Goal: Complete application form: Complete application form

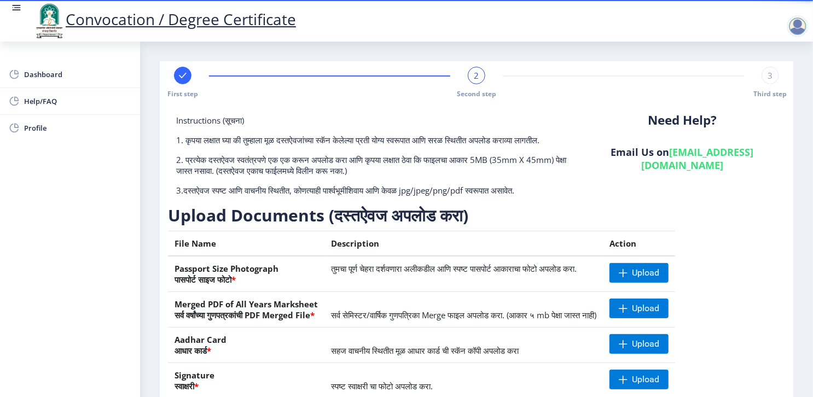
click at [182, 77] on rect at bounding box center [182, 75] width 11 height 11
select select "Regular"
select select "Physics (Applied Electronics)"
select select "2013"
select select "March"
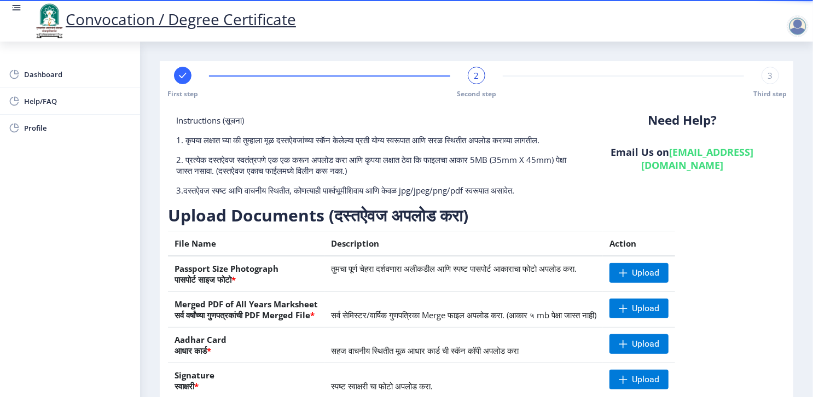
select select "Grade B"
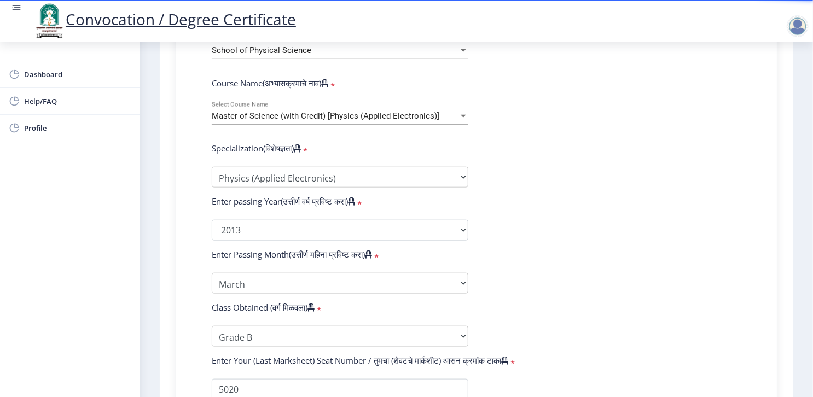
scroll to position [482, 0]
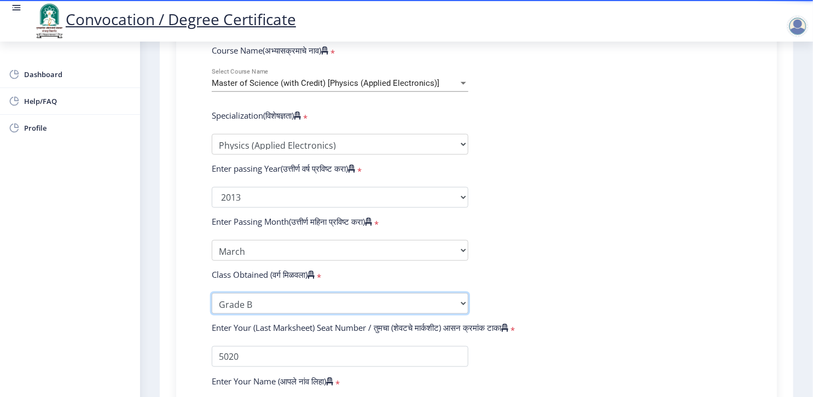
click at [314, 293] on select "Enter Class Obtained FIRST CLASS WITH DISTINCTION FIRST CLASS HIGHER SECOND CLA…" at bounding box center [340, 303] width 257 height 21
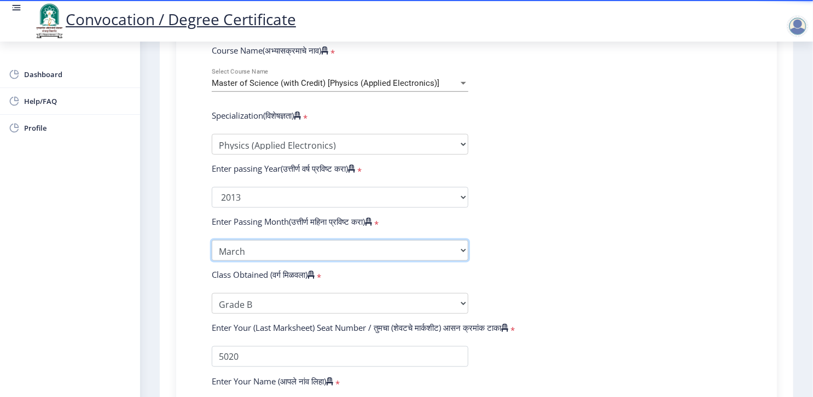
click at [286, 240] on select "Enter Passing Month March April May October November December" at bounding box center [340, 250] width 257 height 21
select select "November"
click at [212, 240] on select "Enter Passing Month March April May October November December" at bounding box center [340, 250] width 257 height 21
click at [564, 196] on form "Enter Your PRN Number (तुमचा पीआरएन (कायम नोंदणी क्रमांक) एंटर करा) * Student T…" at bounding box center [477, 173] width 546 height 602
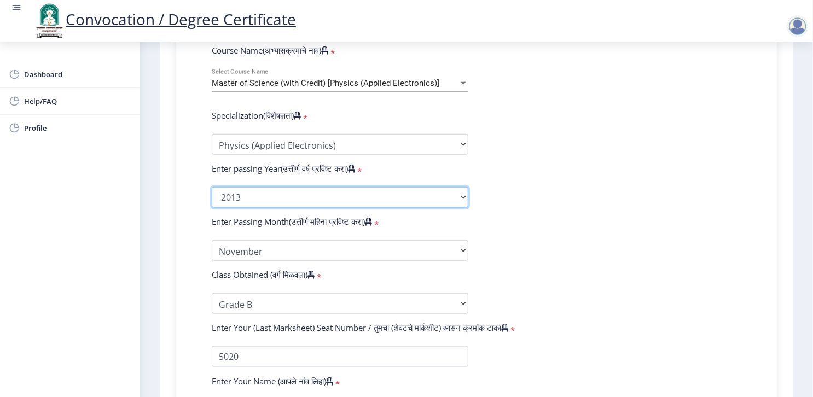
click at [332, 187] on select "2025 2024 2023 2022 2021 2020 2019 2018 2017 2016 2015 2014 2013 2012 2011 2010…" at bounding box center [340, 197] width 257 height 21
select select "2012"
click at [212, 187] on select "2025 2024 2023 2022 2021 2020 2019 2018 2017 2016 2015 2014 2013 2012 2011 2010…" at bounding box center [340, 197] width 257 height 21
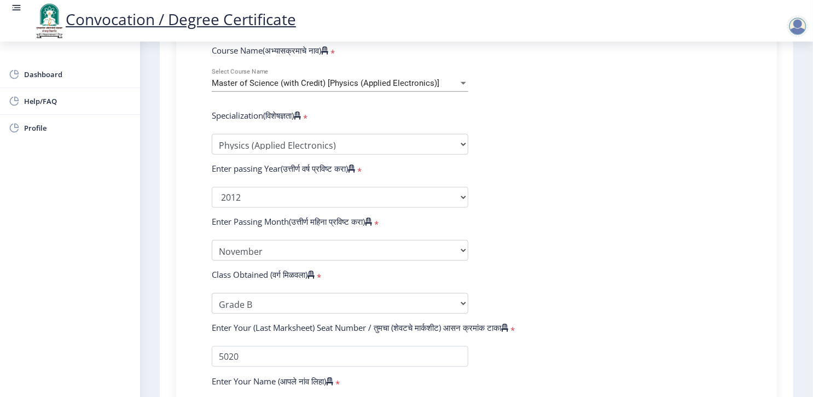
click at [440, 216] on div "Enter Passing Month(उत्तीर्ण महिना प्रविष्ट करा) *" at bounding box center [340, 223] width 273 height 15
click at [422, 240] on select "Enter Passing Month March April May October November December" at bounding box center [340, 250] width 257 height 21
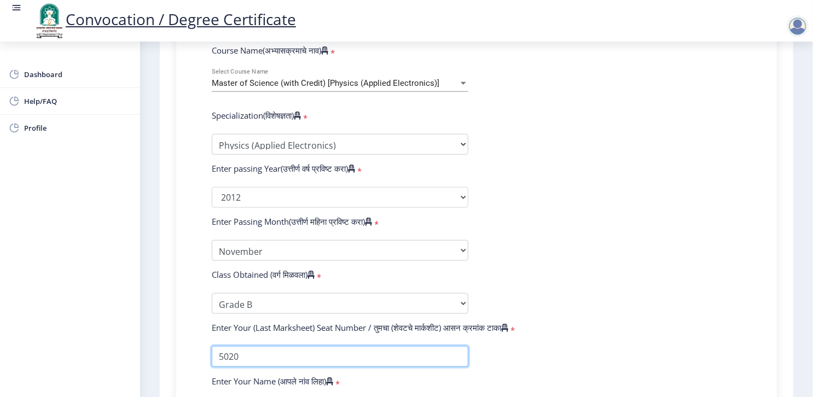
click at [373, 346] on input "textarea" at bounding box center [340, 356] width 257 height 21
type input "5"
type input "3"
type input "5020"
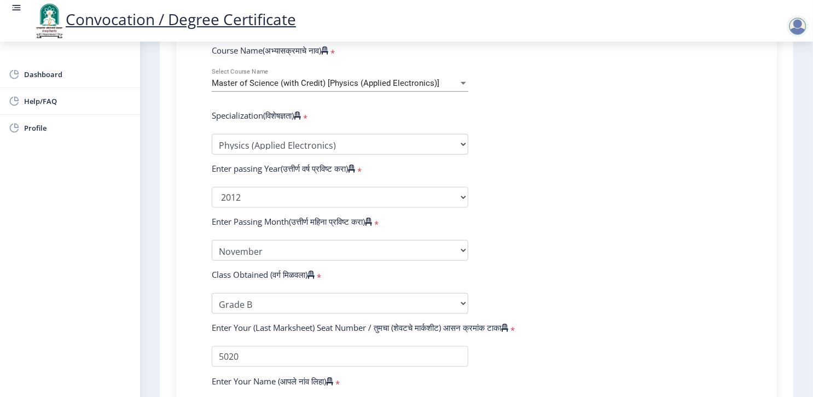
click at [488, 352] on form "Enter Your PRN Number (तुमचा पीआरएन (कायम नोंदणी क्रमांक) एंटर करा) * Student T…" at bounding box center [477, 173] width 546 height 602
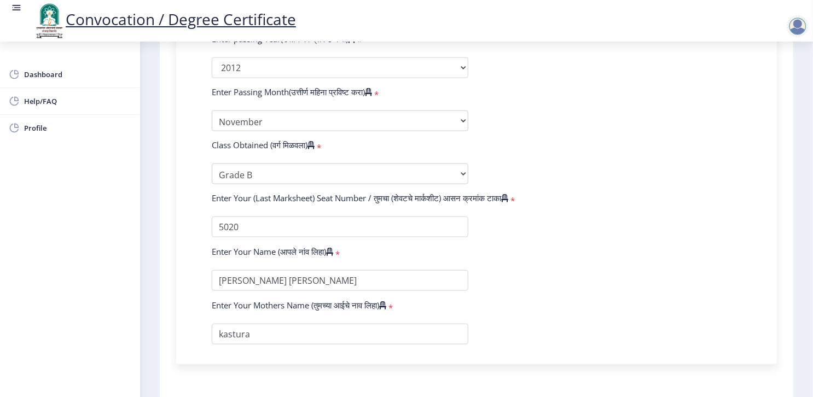
scroll to position [657, 0]
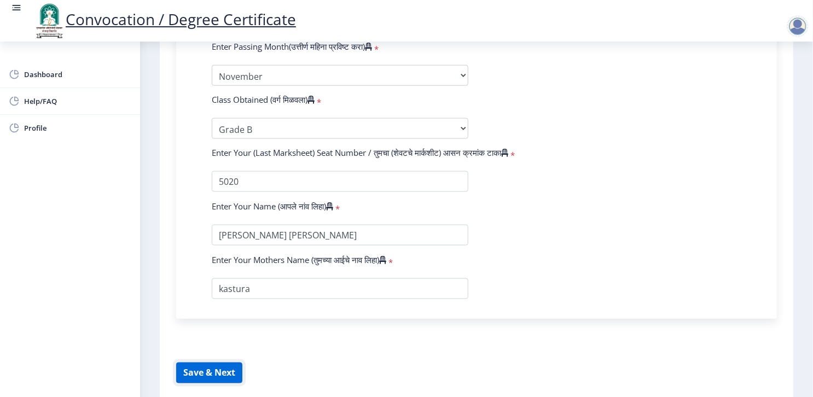
click at [191, 363] on button "Save & Next" at bounding box center [209, 373] width 66 height 21
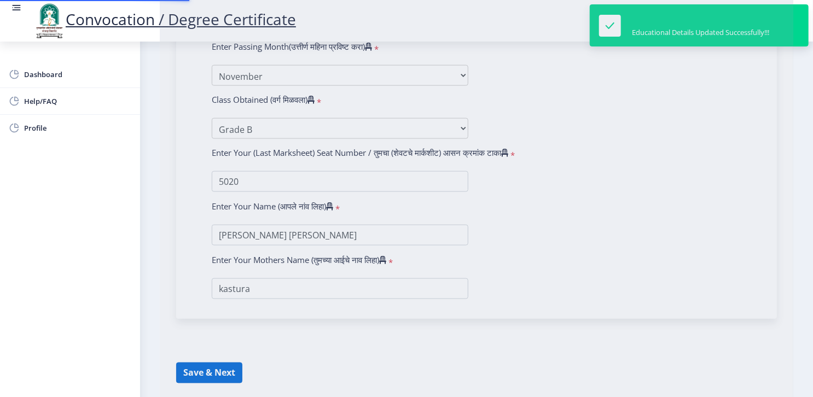
select select
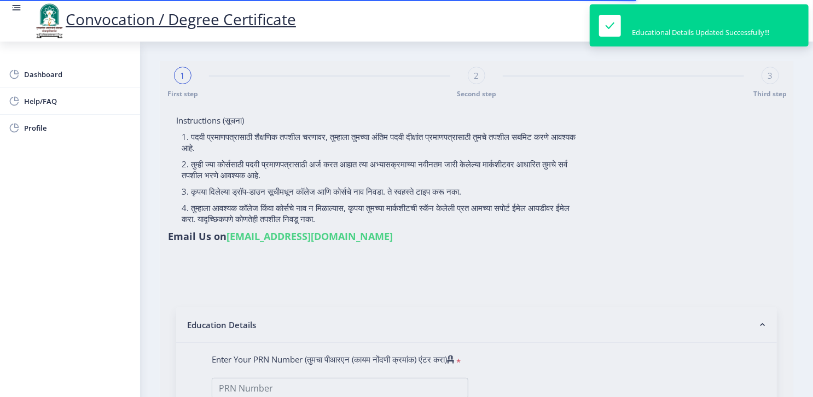
type input "[PERSON_NAME] [PERSON_NAME]"
type input "kastura"
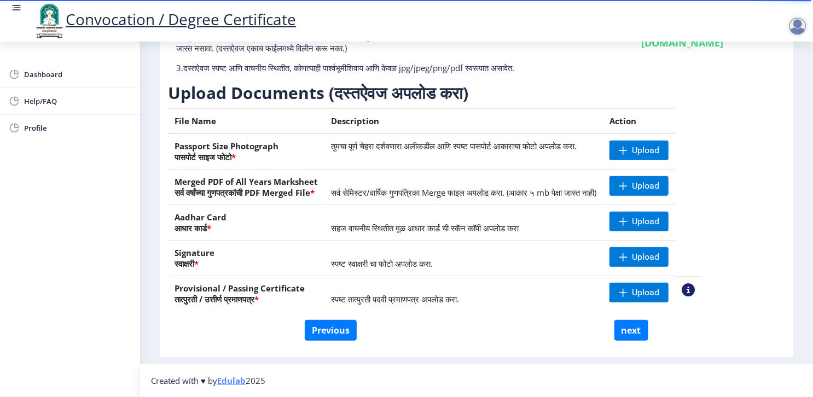
scroll to position [132, 0]
click at [634, 338] on button "next" at bounding box center [632, 330] width 34 height 21
select select
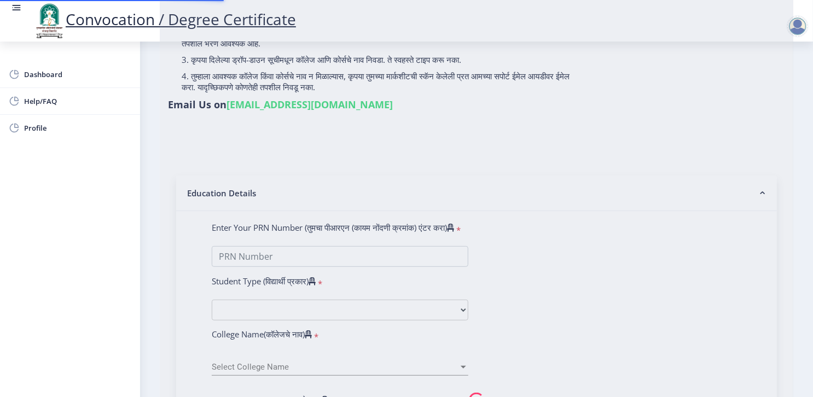
scroll to position [0, 0]
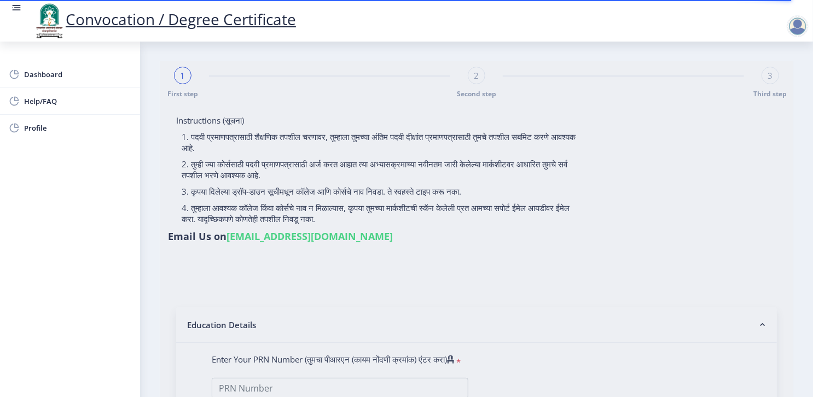
type input "[PERSON_NAME] [PERSON_NAME]"
type input "kastura"
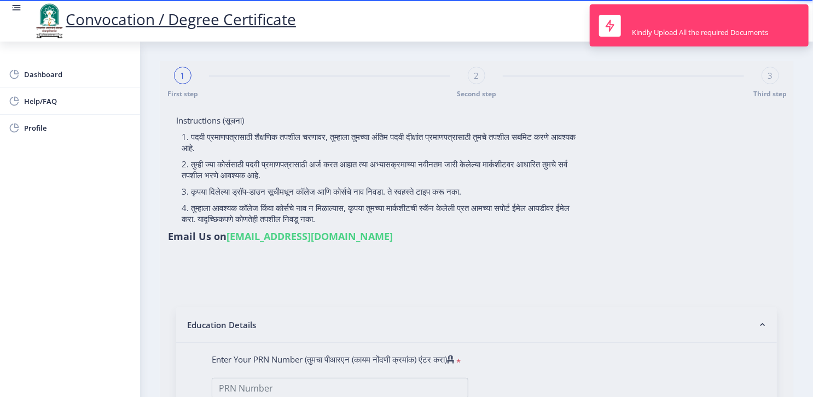
type input "1000001662"
select select "Regular"
select select "2012"
select select "November"
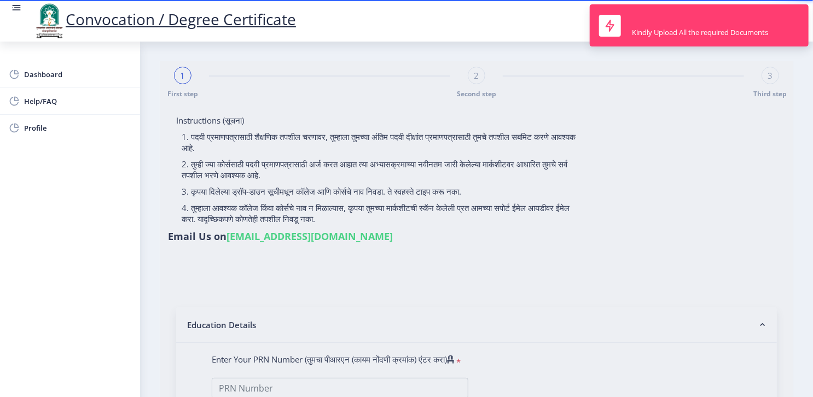
select select "Grade B"
type input "5020"
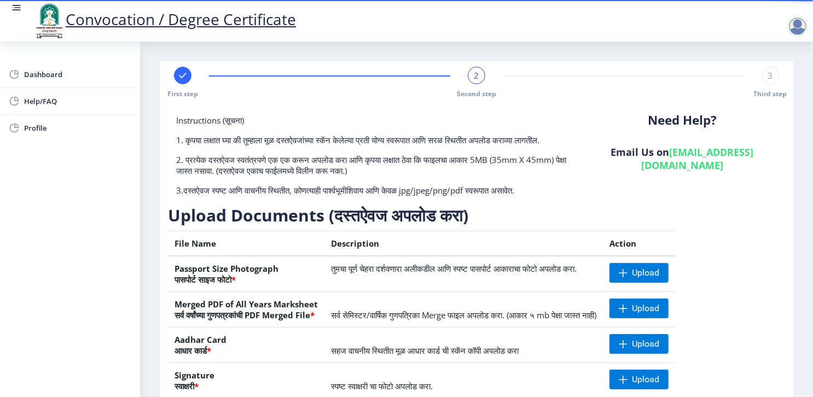
click at [480, 239] on div "Upload Documents (दस्तऐवज अपलोड करा) File Name Description Action Passport Size…" at bounding box center [435, 324] width 534 height 238
click at [596, 205] on div "Need Help? Email Us on [EMAIL_ADDRESS][DOMAIN_NAME]" at bounding box center [682, 160] width 206 height 90
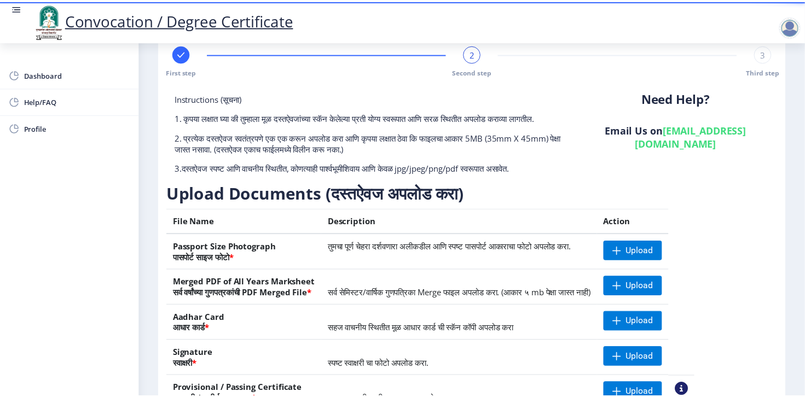
scroll to position [109, 0]
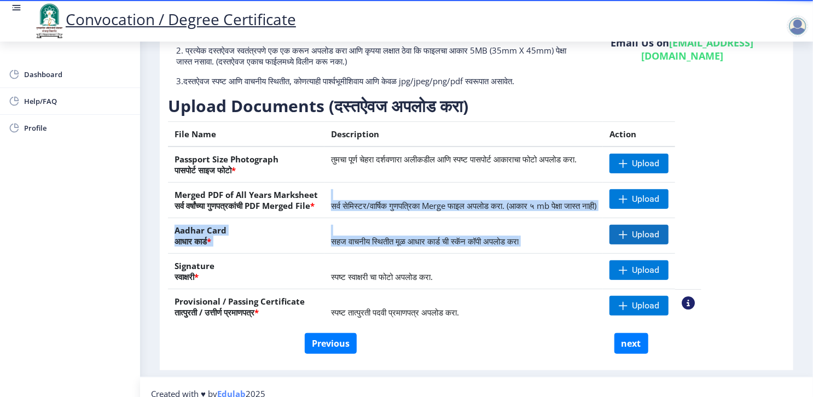
drag, startPoint x: 596, startPoint y: 208, endPoint x: 661, endPoint y: 246, distance: 75.0
click at [661, 246] on tbody "Passport Size Photograph पासपोर्ट साइज फोटो * तुमचा पूर्ण चेहरा दर्शवणारा अलीकड…" at bounding box center [435, 236] width 534 height 178
click at [566, 240] on td "सहज वाचनीय स्थितीत मूळ आधार कार्ड ची स्कॅन कॉपी अपलोड करा" at bounding box center [463, 236] width 279 height 36
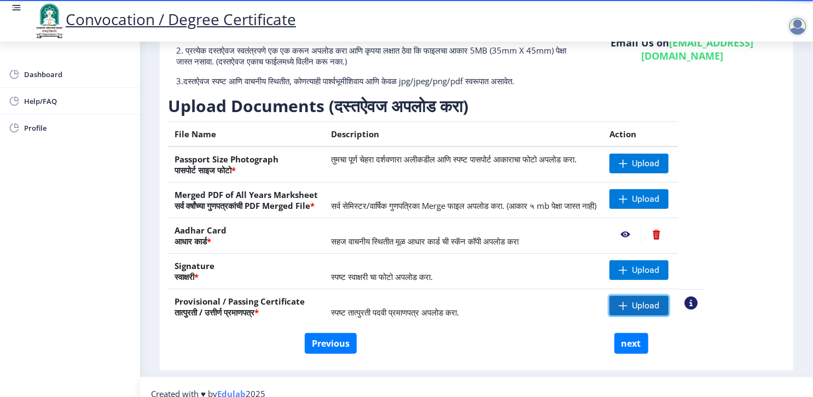
click at [628, 310] on span at bounding box center [623, 306] width 9 height 9
click at [698, 310] on nb-action at bounding box center [691, 303] width 13 height 13
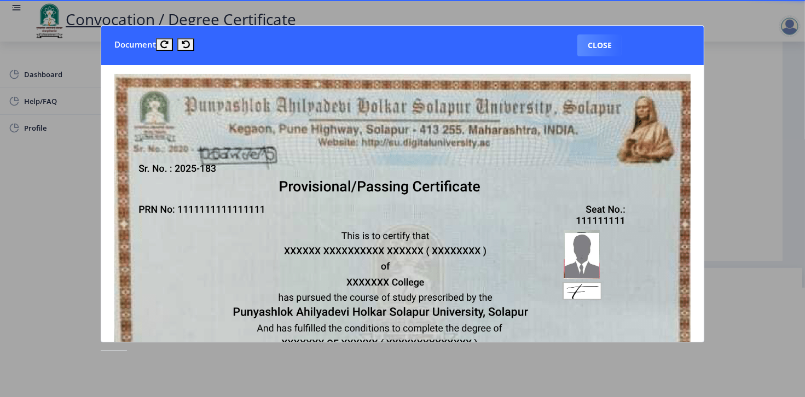
click at [575, 184] on img at bounding box center [402, 277] width 576 height 406
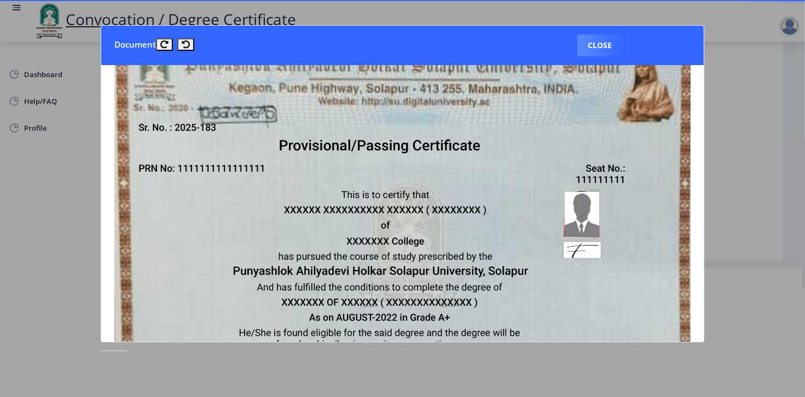
scroll to position [0, 0]
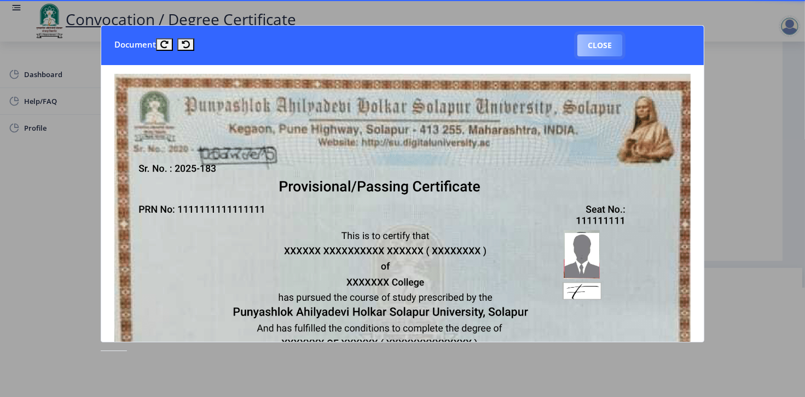
click at [606, 50] on button "Close" at bounding box center [599, 45] width 45 height 22
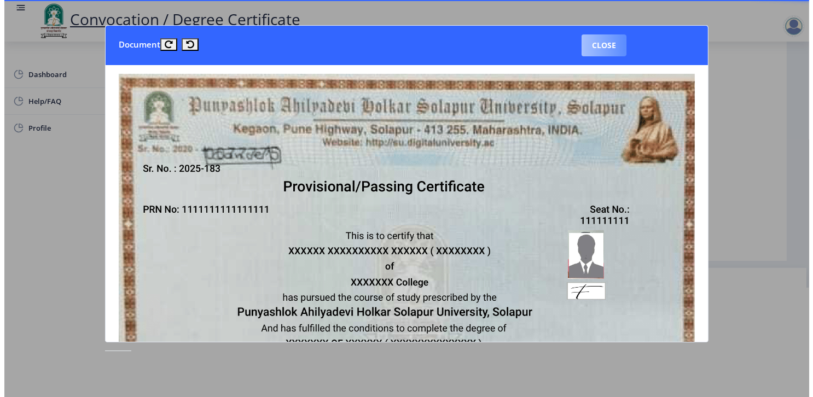
scroll to position [25, 0]
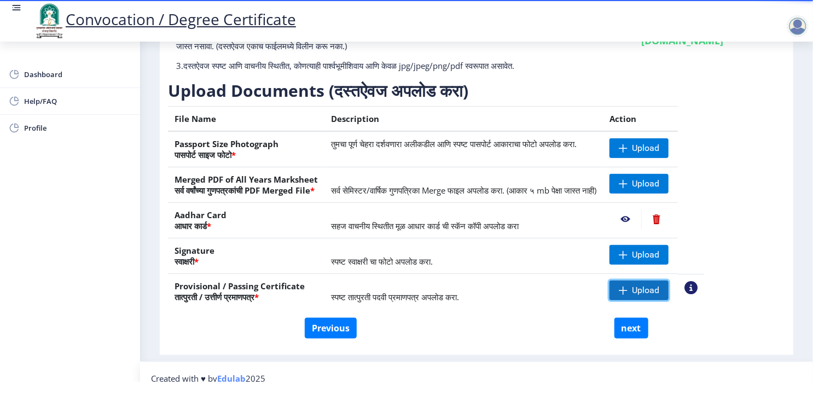
click at [666, 287] on span "Upload" at bounding box center [639, 291] width 59 height 20
